Goal: Information Seeking & Learning: Find specific fact

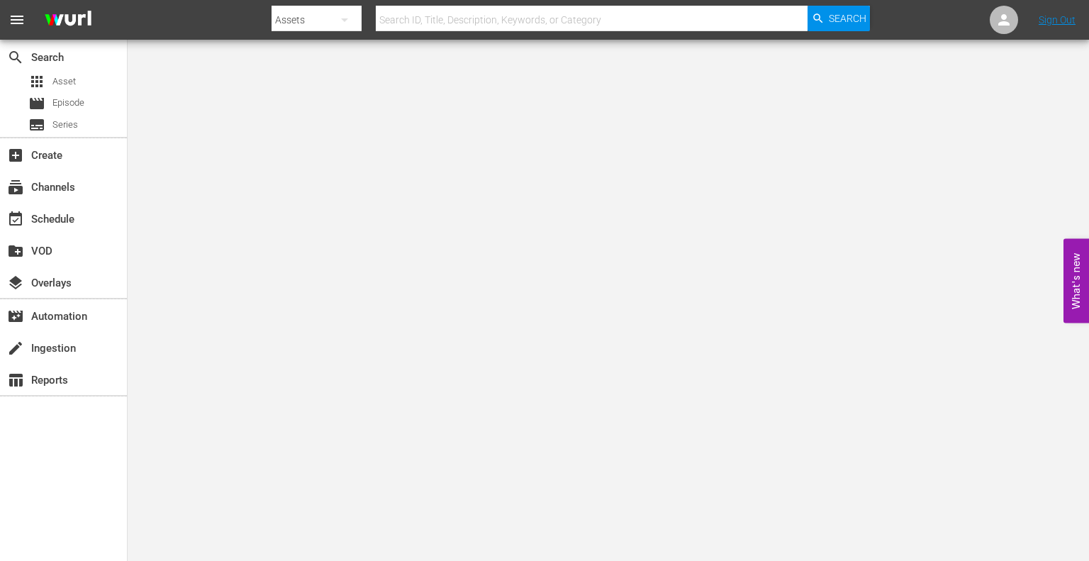
click at [631, 25] on input "text" at bounding box center [592, 20] width 433 height 34
type input "der mann, der"
drag, startPoint x: 860, startPoint y: 8, endPoint x: 851, endPoint y: 22, distance: 16.5
click at [851, 22] on span "Search" at bounding box center [848, 19] width 38 height 26
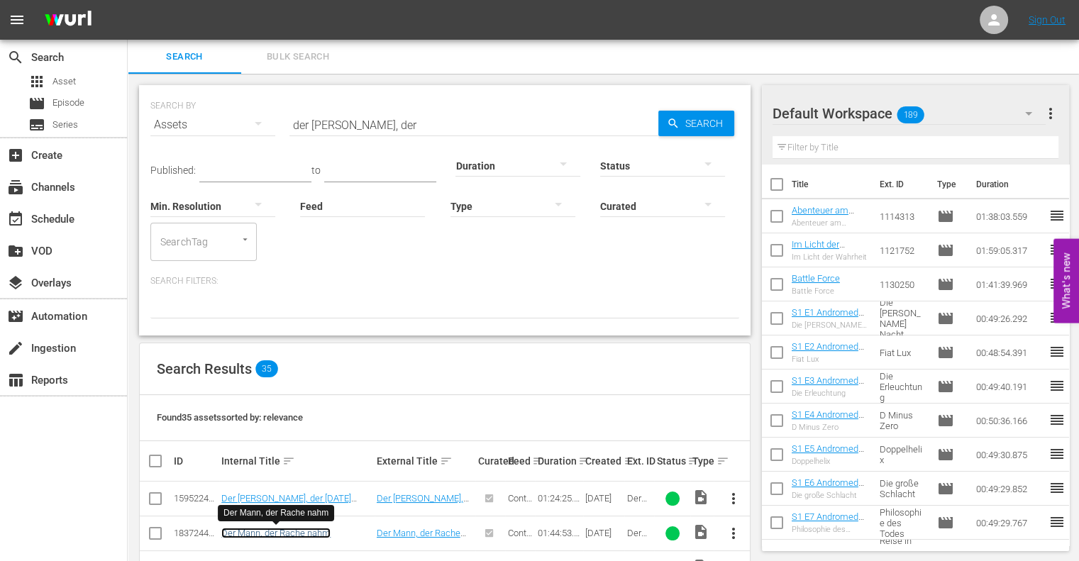
click at [305, 531] on link "Der Mann, der Rache nahm" at bounding box center [275, 533] width 109 height 11
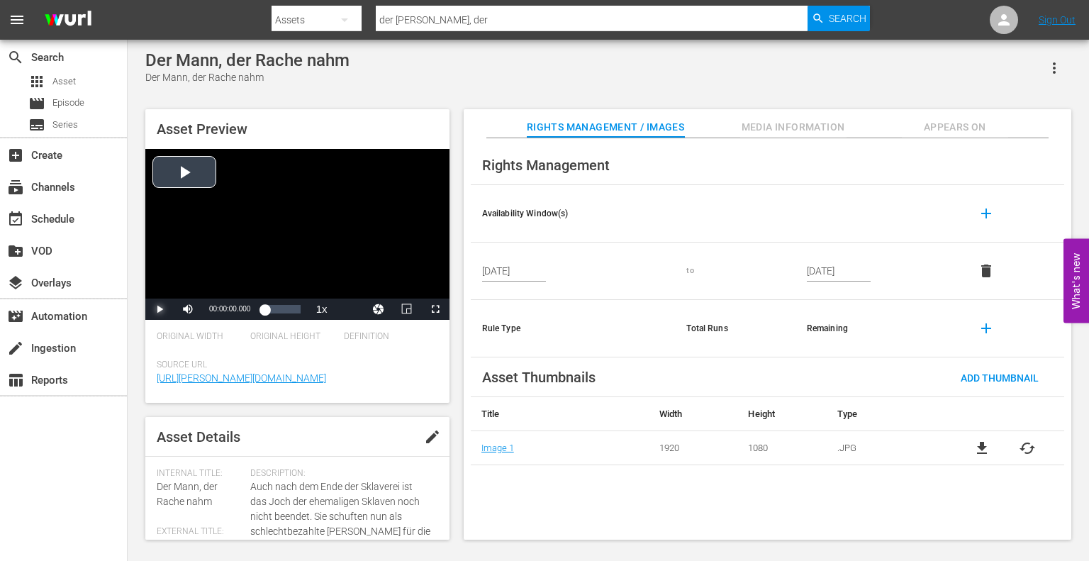
click at [160, 309] on span "Video Player" at bounding box center [160, 309] width 0 height 0
click at [435, 309] on span "Video Player" at bounding box center [435, 309] width 0 height 0
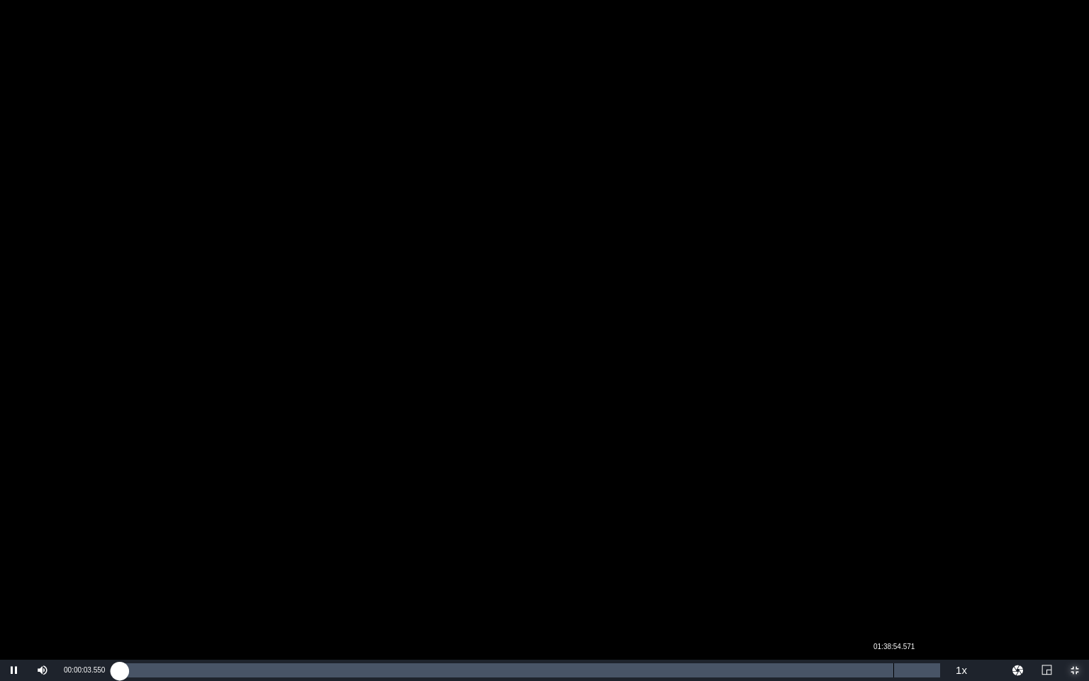
click at [894, 560] on div "Loaded : 0.19% 01:38:54.571 00:00:03.666" at bounding box center [530, 670] width 836 height 21
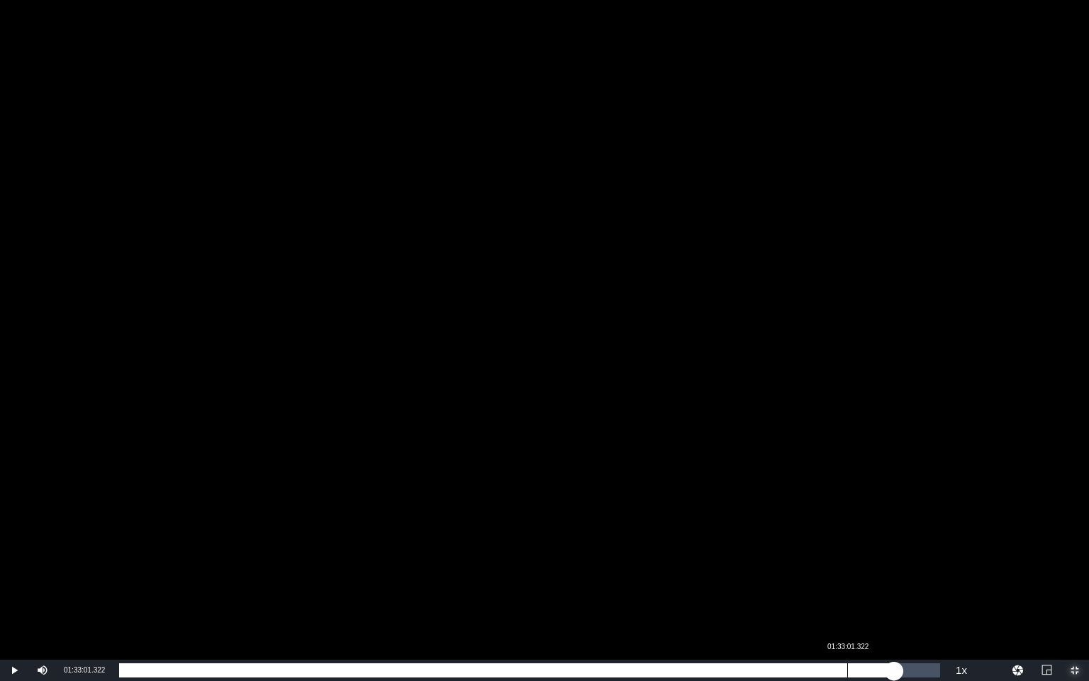
click at [848, 560] on div "01:33:01.322" at bounding box center [848, 670] width 1 height 14
click at [863, 560] on div "Loaded : 88.85% 01:34:44.580 01:33:02.421" at bounding box center [529, 670] width 821 height 14
click at [881, 560] on div "Loaded : 90.76% 01:37:05.879 01:35:02.038" at bounding box center [529, 670] width 821 height 14
click at [877, 560] on div "01:37:17.546" at bounding box center [499, 670] width 760 height 14
click at [872, 560] on div "01:36:44.822" at bounding box center [496, 670] width 755 height 14
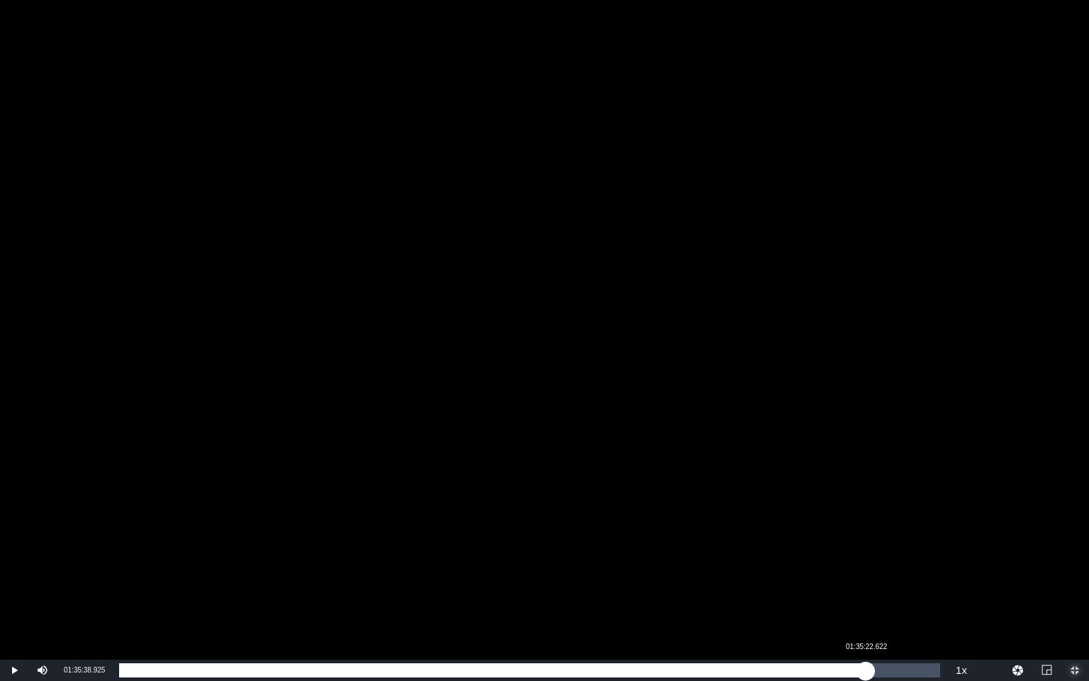
click at [862, 560] on div "01:36:11.994" at bounding box center [492, 670] width 747 height 14
click at [863, 560] on div "01:35:04.136" at bounding box center [491, 670] width 744 height 14
click at [868, 560] on div "01:35:39.966" at bounding box center [493, 670] width 749 height 14
click at [862, 560] on div "01:35:39.447" at bounding box center [491, 670] width 744 height 14
click at [867, 560] on div "01:35:17.381" at bounding box center [493, 670] width 748 height 14
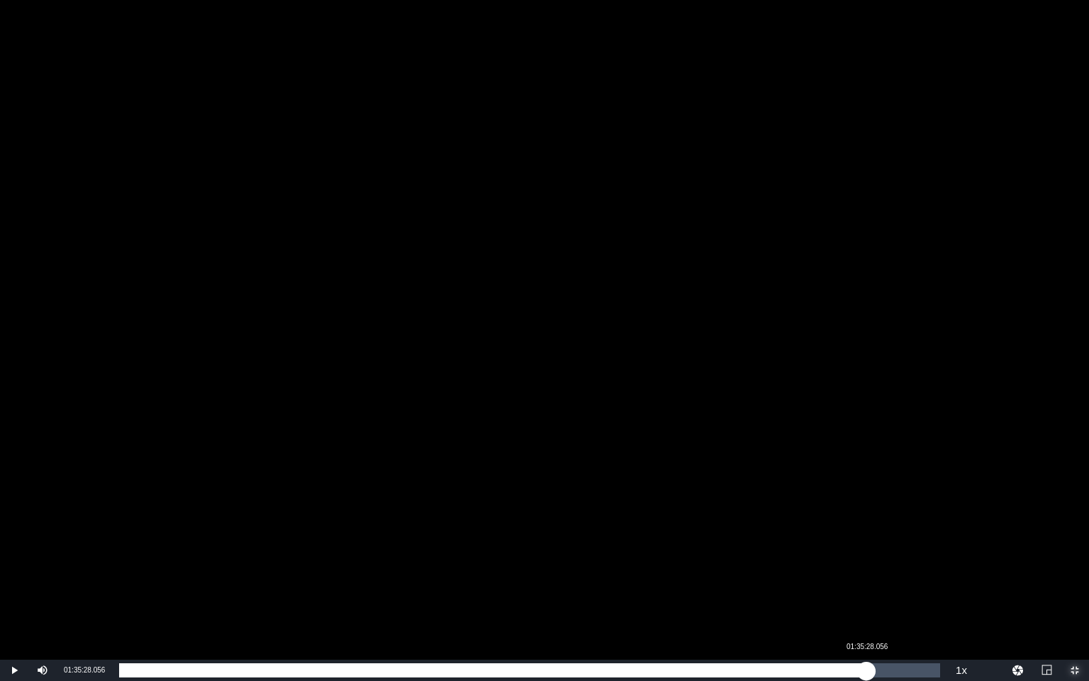
click at [865, 560] on div "01:35:34.219" at bounding box center [493, 670] width 748 height 14
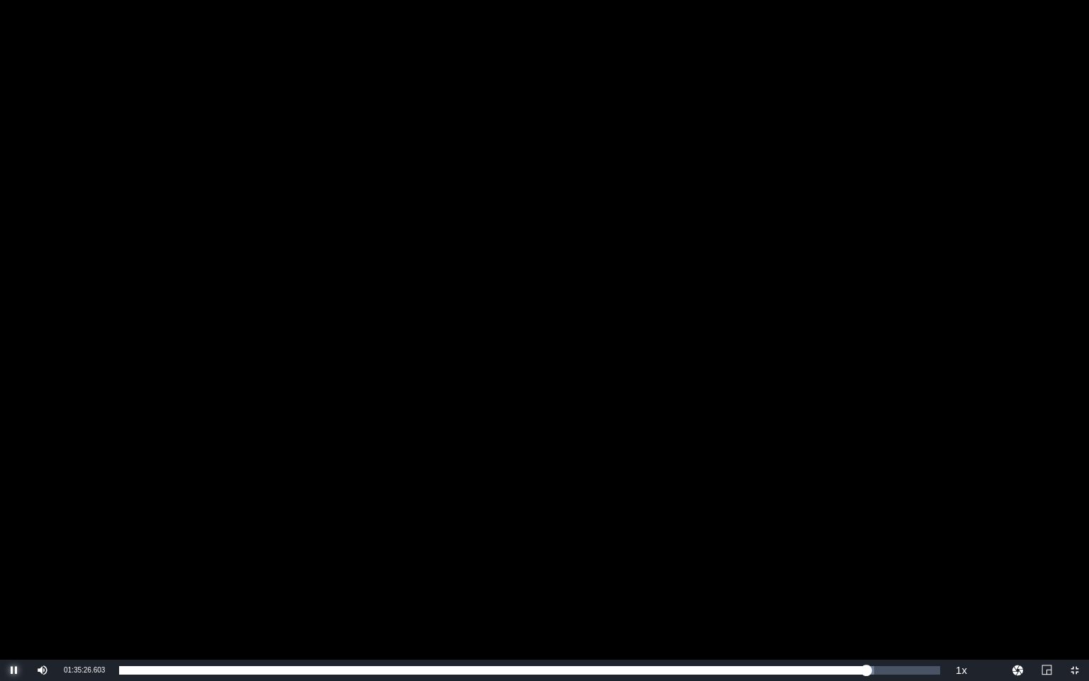
click at [14, 560] on span "Video Player" at bounding box center [14, 670] width 0 height 0
click at [1075, 560] on span "Video Player" at bounding box center [1075, 670] width 0 height 0
